Goal: Download file/media

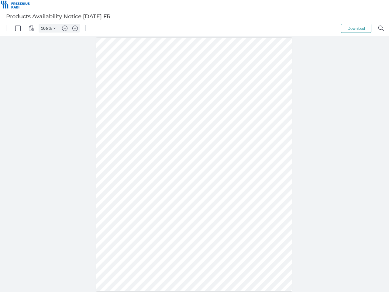
click at [18, 28] on img "Panel" at bounding box center [17, 28] width 5 height 5
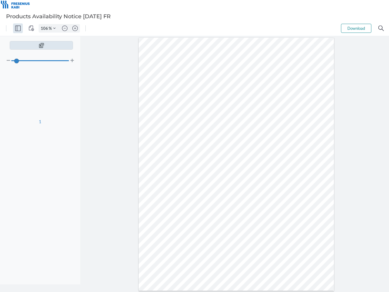
click at [31, 28] on img "View Controls" at bounding box center [31, 28] width 5 height 5
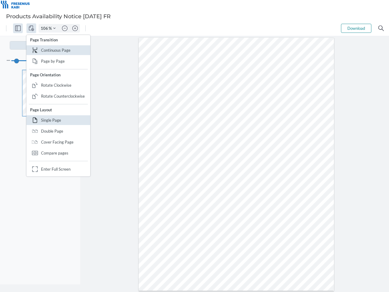
click at [45, 28] on input "106" at bounding box center [44, 28] width 10 height 5
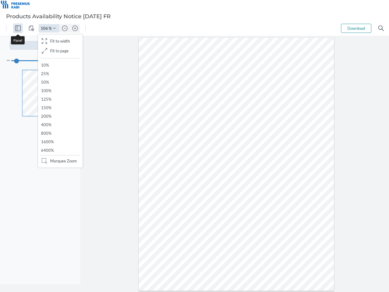
click at [54, 28] on img "Zoom Controls" at bounding box center [54, 28] width 2 height 2
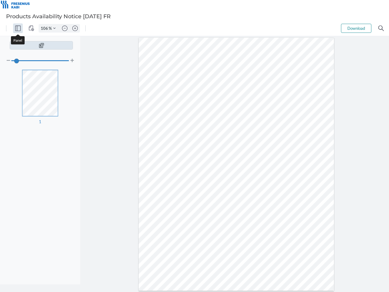
click at [65, 28] on img "Zoom out" at bounding box center [64, 28] width 5 height 5
click at [75, 28] on img "Zoom in" at bounding box center [74, 28] width 5 height 5
type input "106"
click at [356, 28] on button "Download" at bounding box center [356, 28] width 30 height 9
click at [381, 28] on img "Search" at bounding box center [381, 28] width 5 height 5
